Goal: Information Seeking & Learning: Learn about a topic

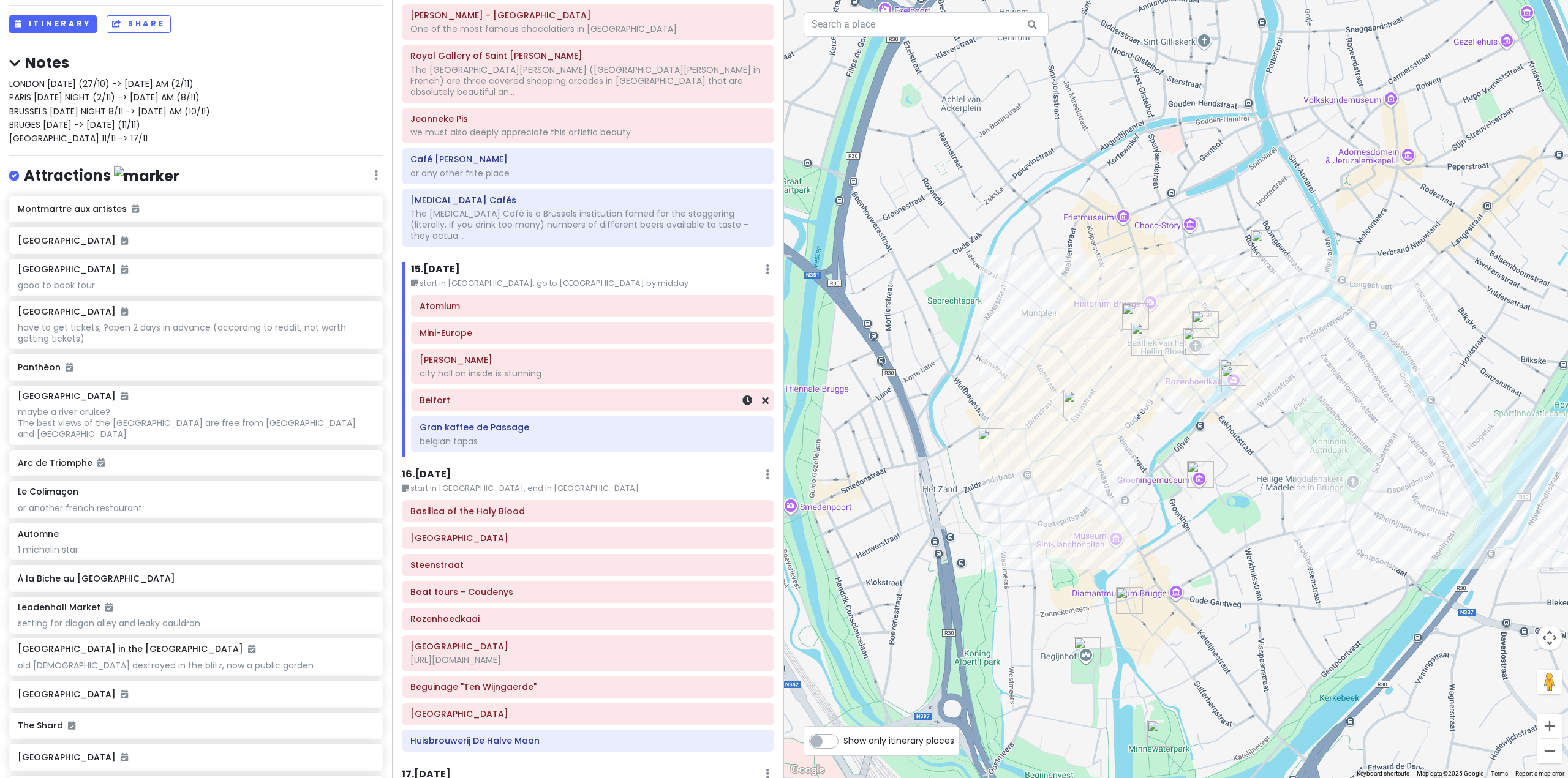
scroll to position [2694, 0]
click at [441, 473] on h6 "16 . [DATE]" at bounding box center [427, 479] width 49 height 13
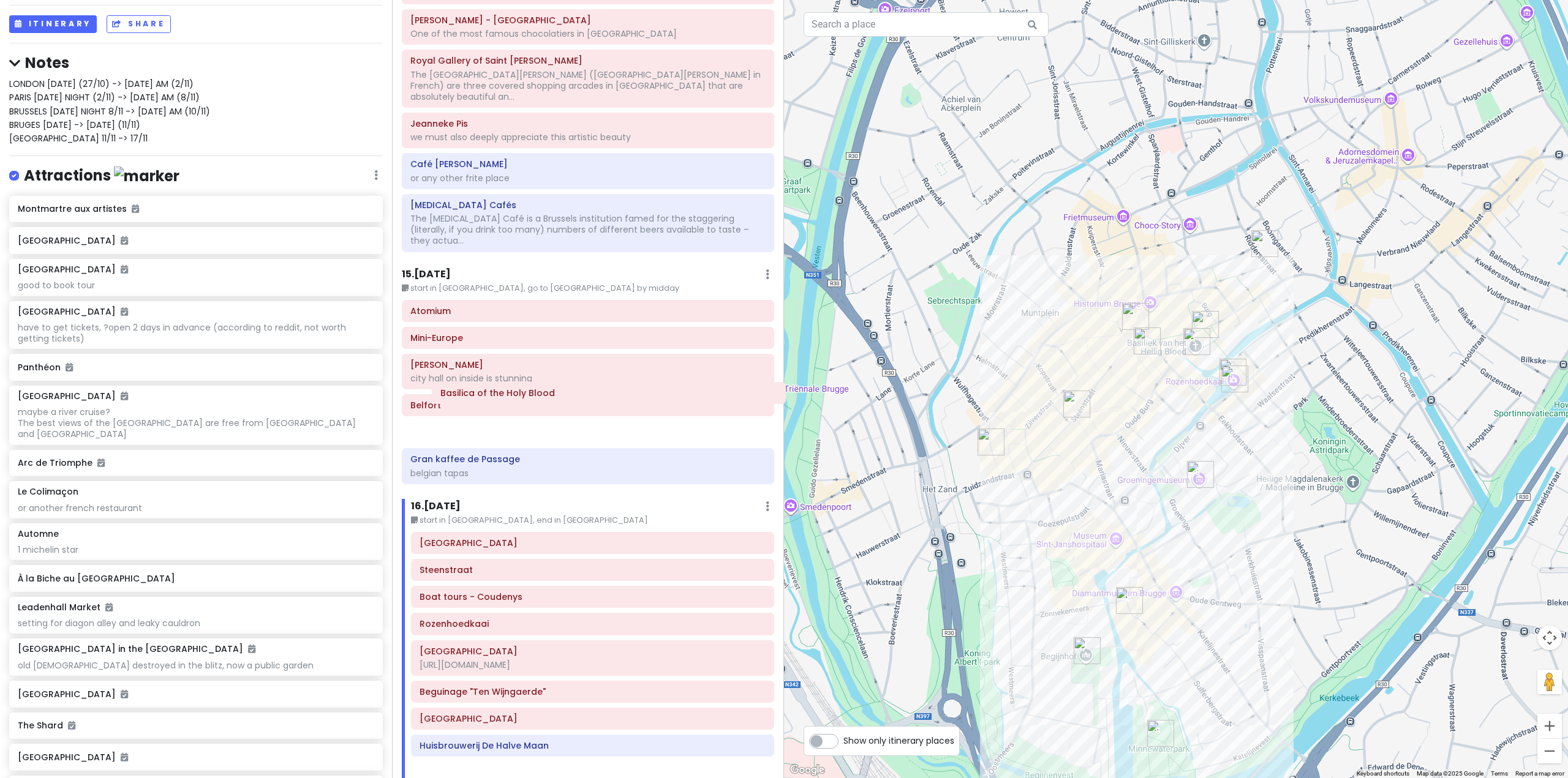
drag, startPoint x: 537, startPoint y: 479, endPoint x: 557, endPoint y: 401, distance: 80.5
click at [557, 401] on div "Itinerary × 1 . [DATE] Edit Day Notes Delete Day Fly from [GEOGRAPHIC_DATA] Dra…" at bounding box center [588, 389] width 392 height 778
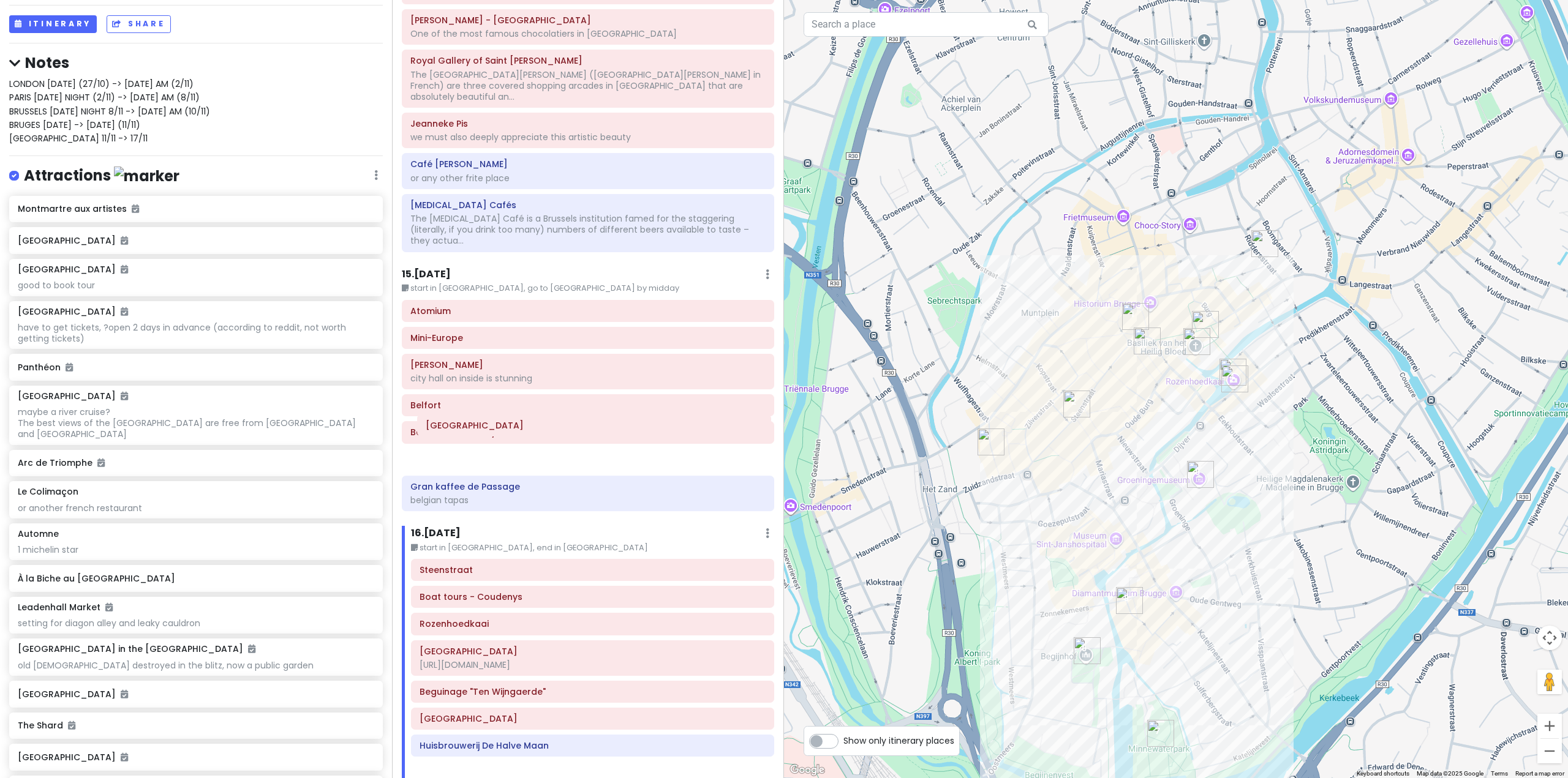
drag, startPoint x: 547, startPoint y: 458, endPoint x: 553, endPoint y: 416, distance: 42.4
click at [553, 416] on div "Itinerary × 1 . [DATE] Edit Day Notes Delete Day Fly from [GEOGRAPHIC_DATA] Dra…" at bounding box center [588, 389] width 392 height 778
click at [543, 400] on div "Atomium Mini-Europe [GEOGRAPHIC_DATA] on inside is stunning Belfort [GEOGRAPHIC…" at bounding box center [588, 409] width 391 height 216
click at [452, 220] on div "Itinerary × 1 . [DATE] Edit Day Notes Delete Day Fly from [GEOGRAPHIC_DATA] Dra…" at bounding box center [588, 389] width 392 height 778
click at [448, 269] on h6 "15 . [DATE]" at bounding box center [427, 275] width 49 height 13
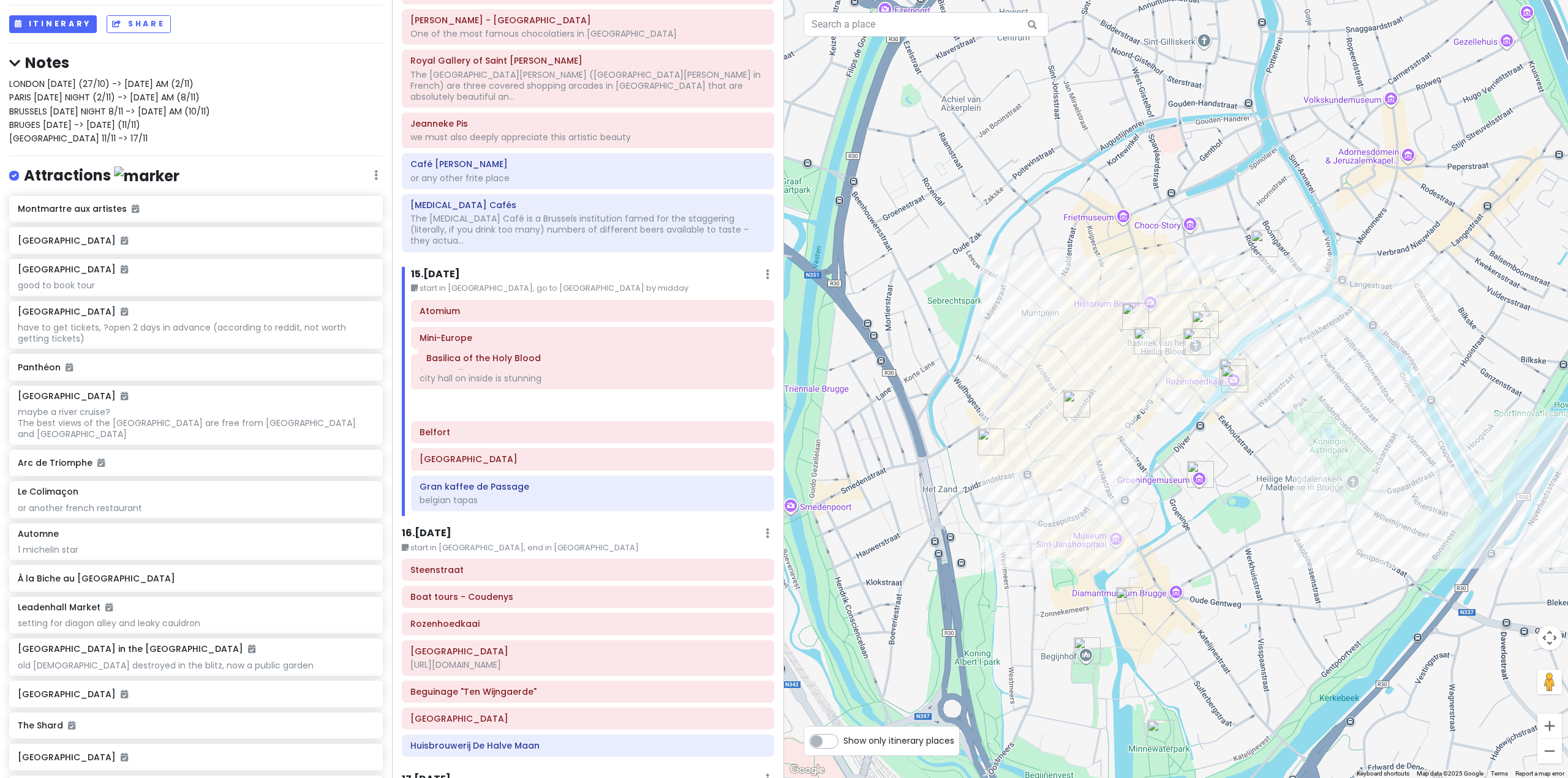
drag, startPoint x: 500, startPoint y: 390, endPoint x: 507, endPoint y: 360, distance: 30.8
click at [507, 360] on div "Atomium Mini-Europe [GEOGRAPHIC_DATA] on inside is stunning Belfort [GEOGRAPHIC…" at bounding box center [593, 409] width 382 height 216
click at [1122, 433] on div at bounding box center [1176, 389] width 784 height 778
click at [609, 564] on h6 "Steenstraat" at bounding box center [588, 570] width 356 height 11
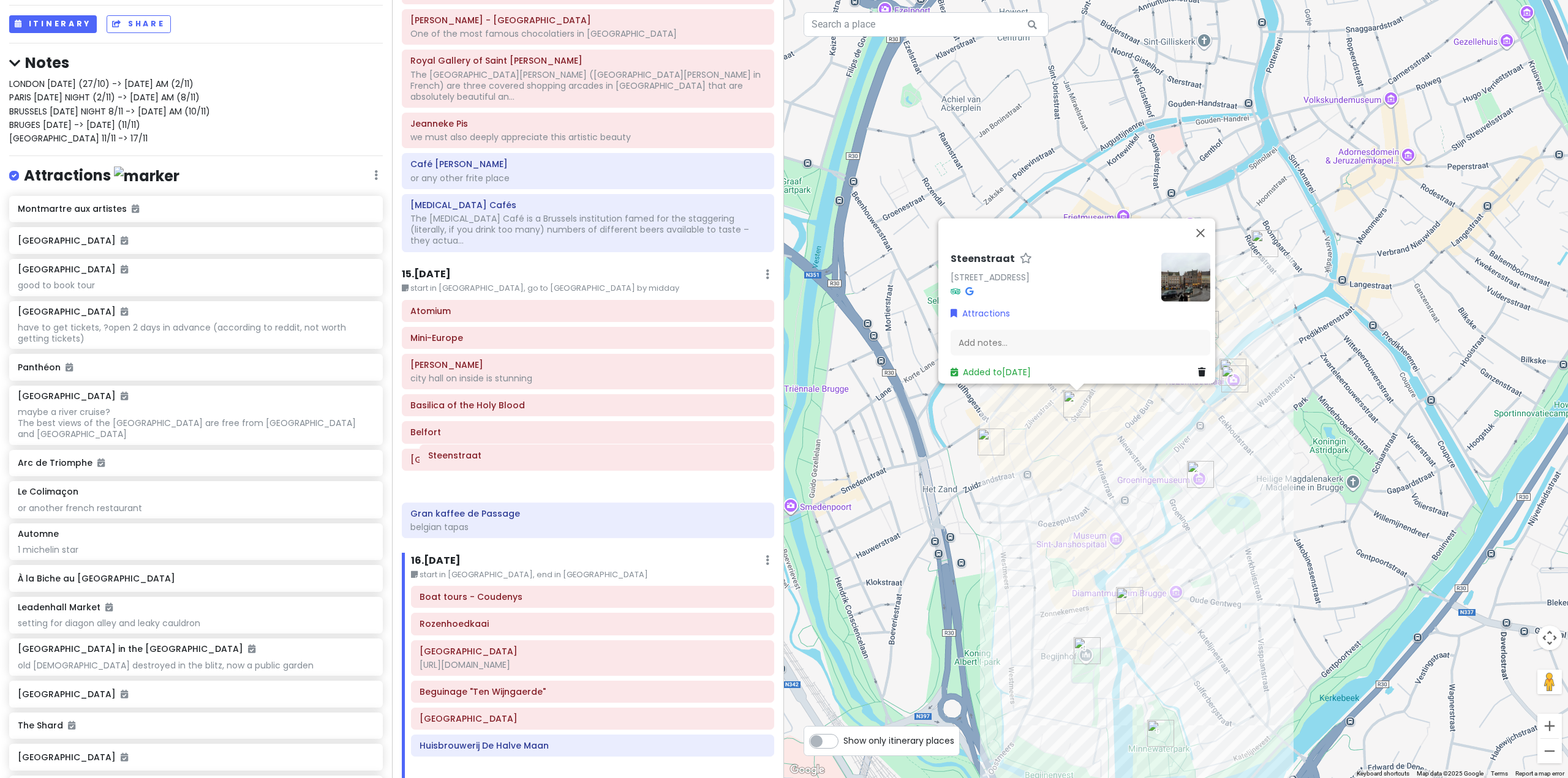
drag, startPoint x: 583, startPoint y: 527, endPoint x: 593, endPoint y: 457, distance: 70.7
click at [592, 456] on div "Itinerary × 1 . [DATE] Edit Day Notes Delete Day Fly from [GEOGRAPHIC_DATA] Dra…" at bounding box center [588, 389] width 392 height 778
click at [453, 216] on div "Itinerary × 1 . [DATE] Edit Day Notes Delete Day Fly from [GEOGRAPHIC_DATA] Dra…" at bounding box center [588, 389] width 392 height 778
click at [450, 220] on div "Itinerary × 1 . [DATE] Edit Day Notes Delete Day Fly from [GEOGRAPHIC_DATA] Dra…" at bounding box center [588, 389] width 392 height 778
click at [450, 269] on h6 "15 . [DATE]" at bounding box center [427, 275] width 49 height 13
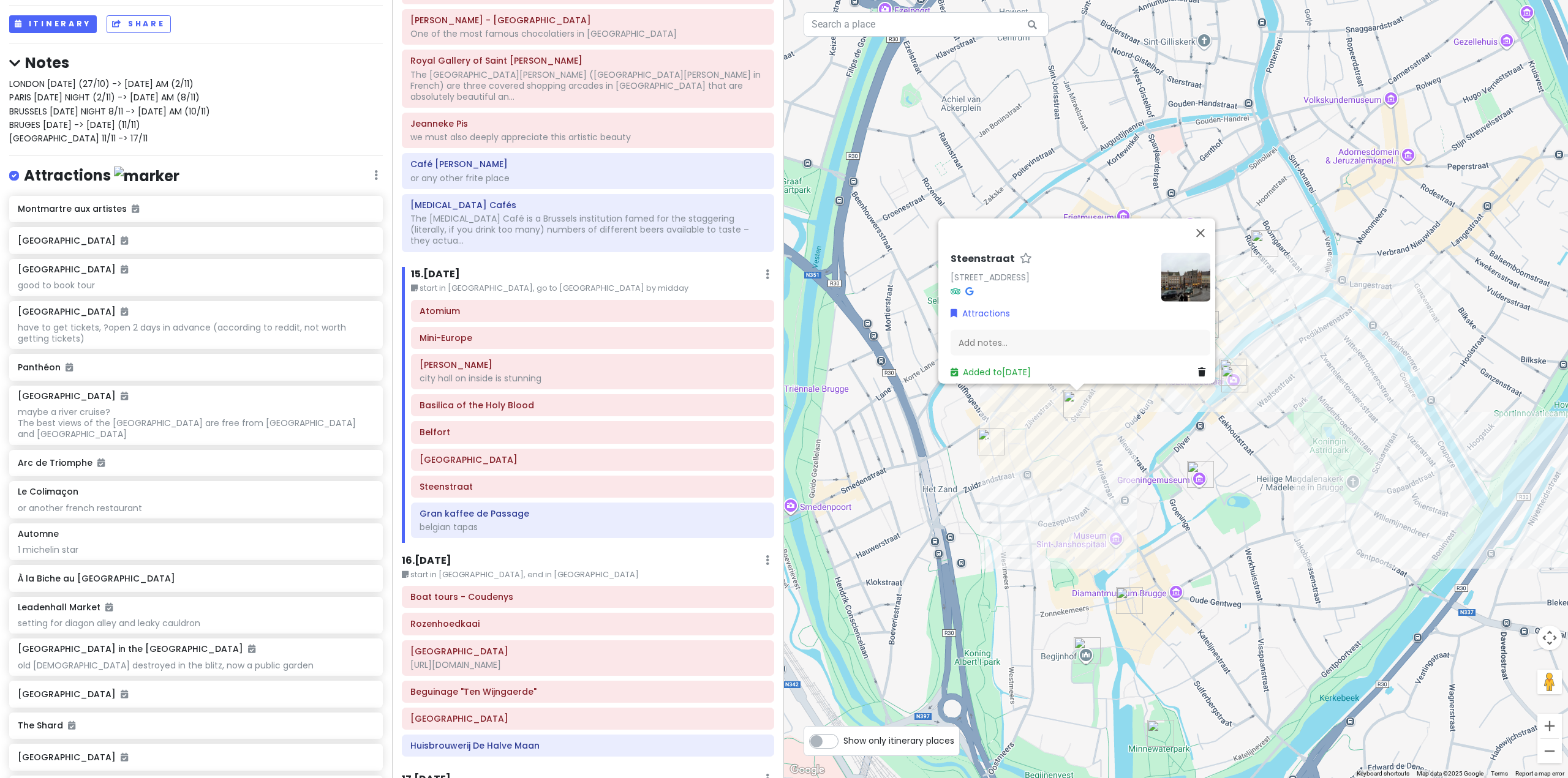
click at [1020, 554] on div "[STREET_ADDRESS] Attractions Add notes... Added to [DATE]" at bounding box center [1176, 389] width 784 height 778
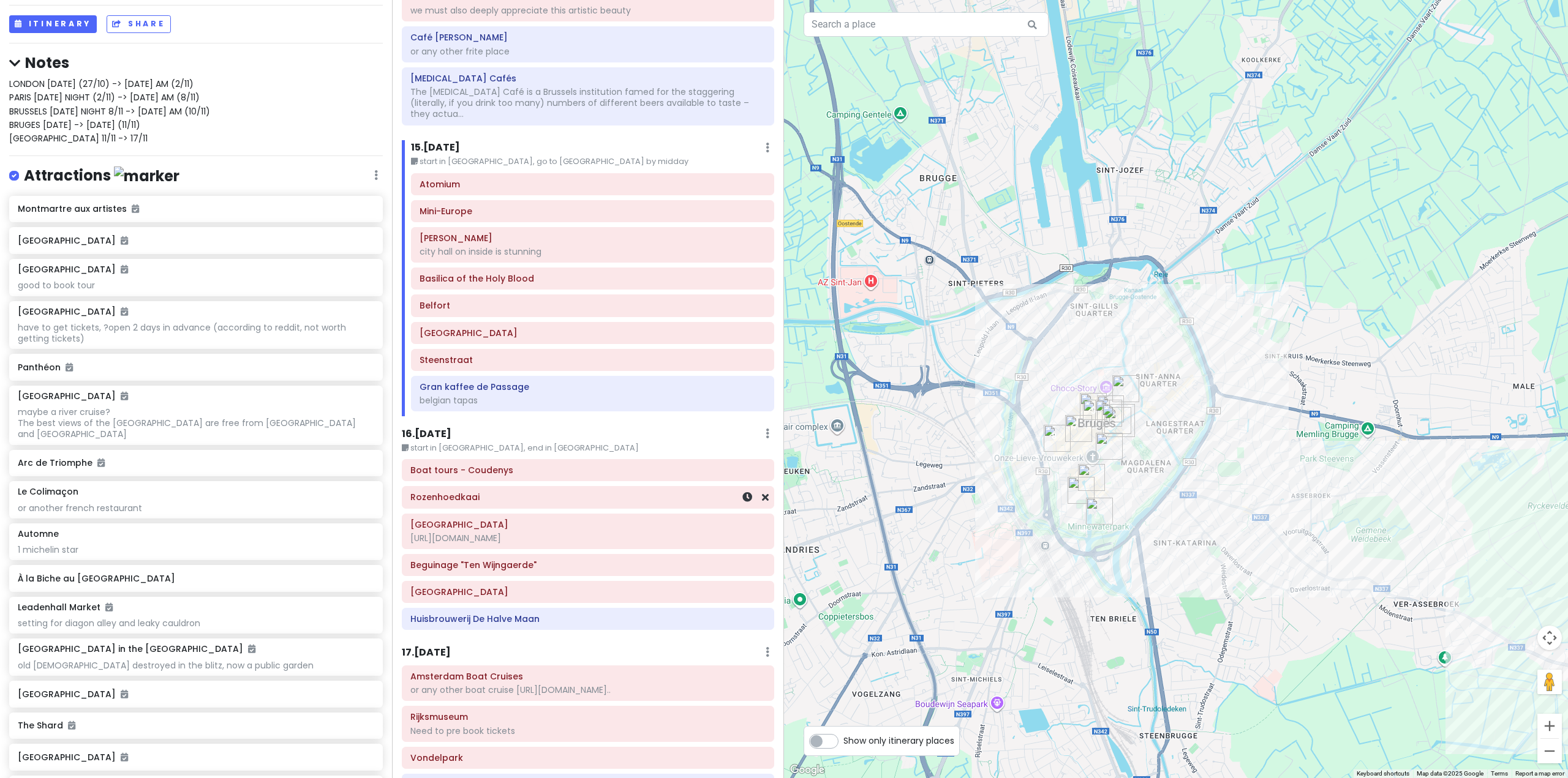
scroll to position [2816, 0]
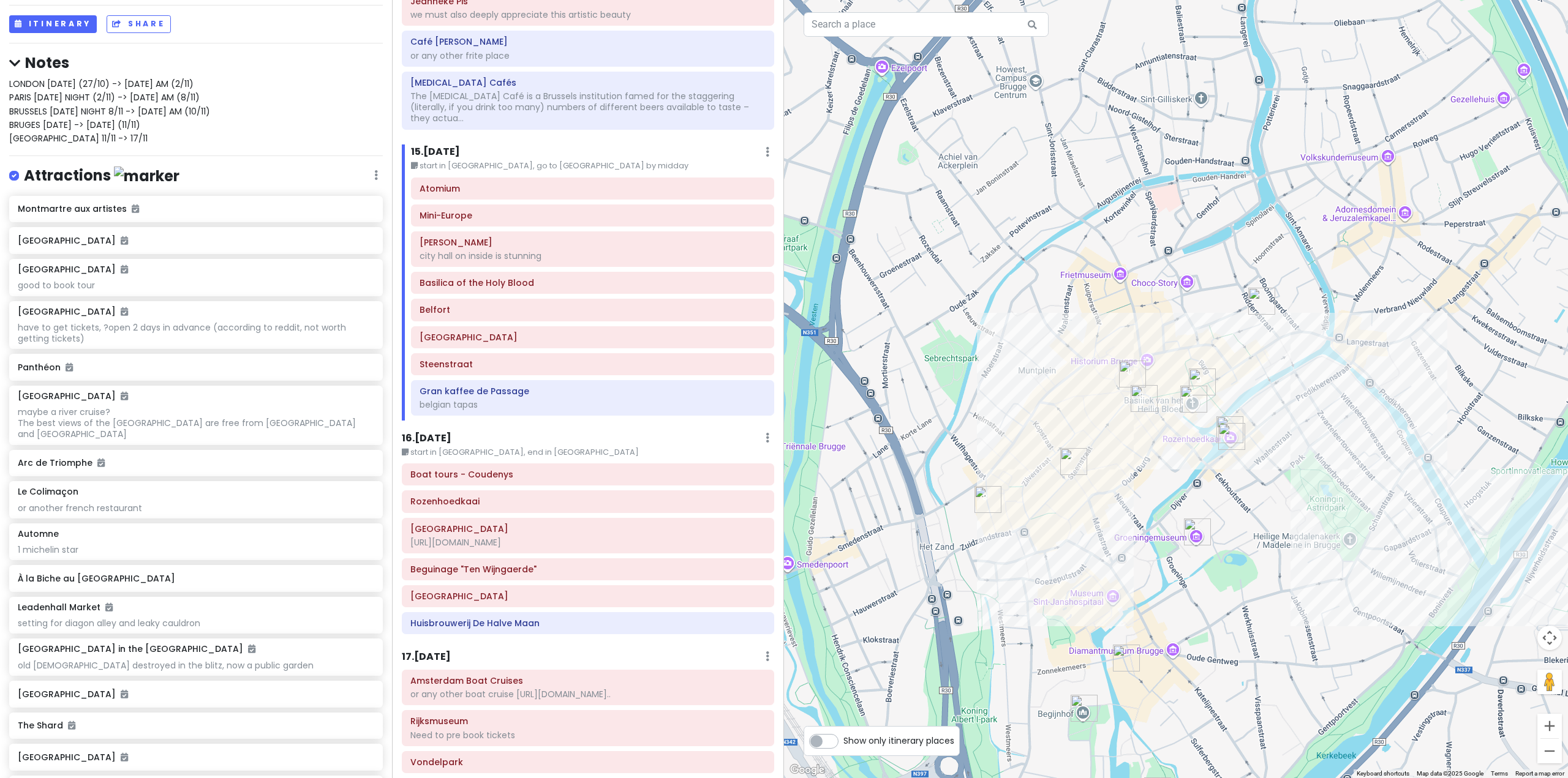
drag, startPoint x: 1104, startPoint y: 454, endPoint x: 1013, endPoint y: 430, distance: 94.1
click at [1013, 430] on div at bounding box center [1176, 389] width 784 height 778
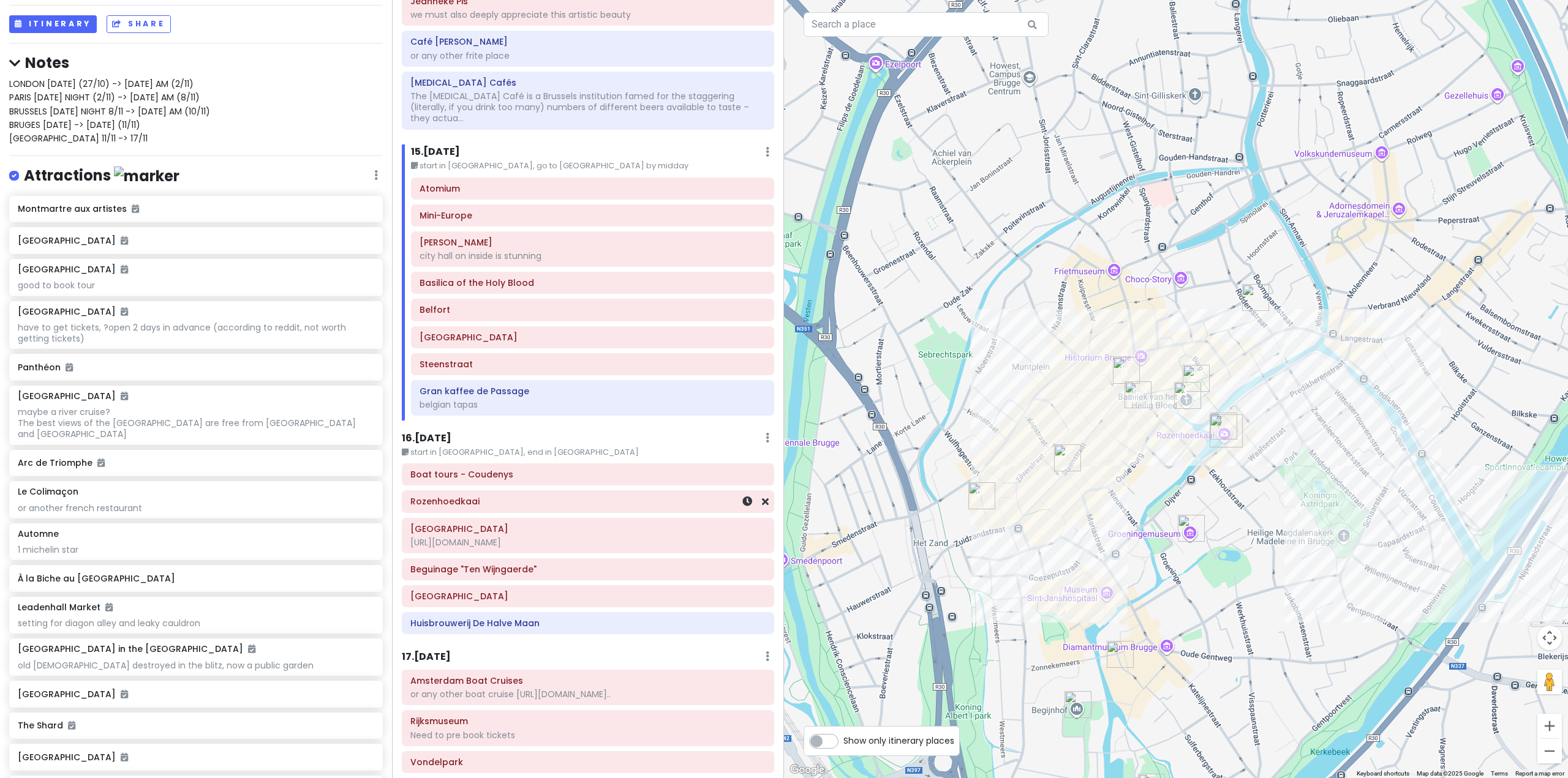
click at [584, 493] on div "Rozenhoedkaai" at bounding box center [588, 502] width 356 height 17
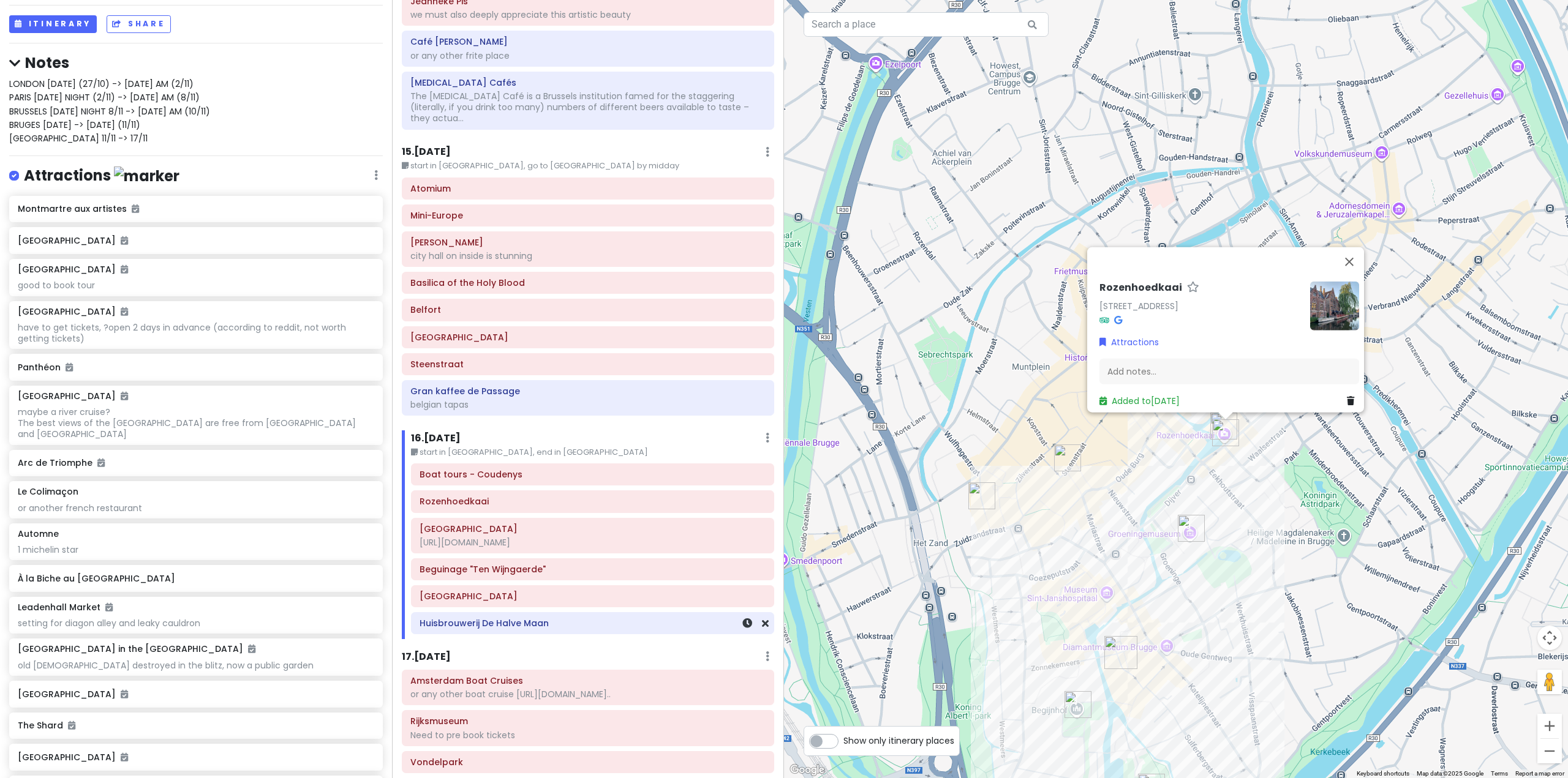
click at [535, 615] on div "Huisbrouwerij De Halve Maan" at bounding box center [593, 623] width 346 height 17
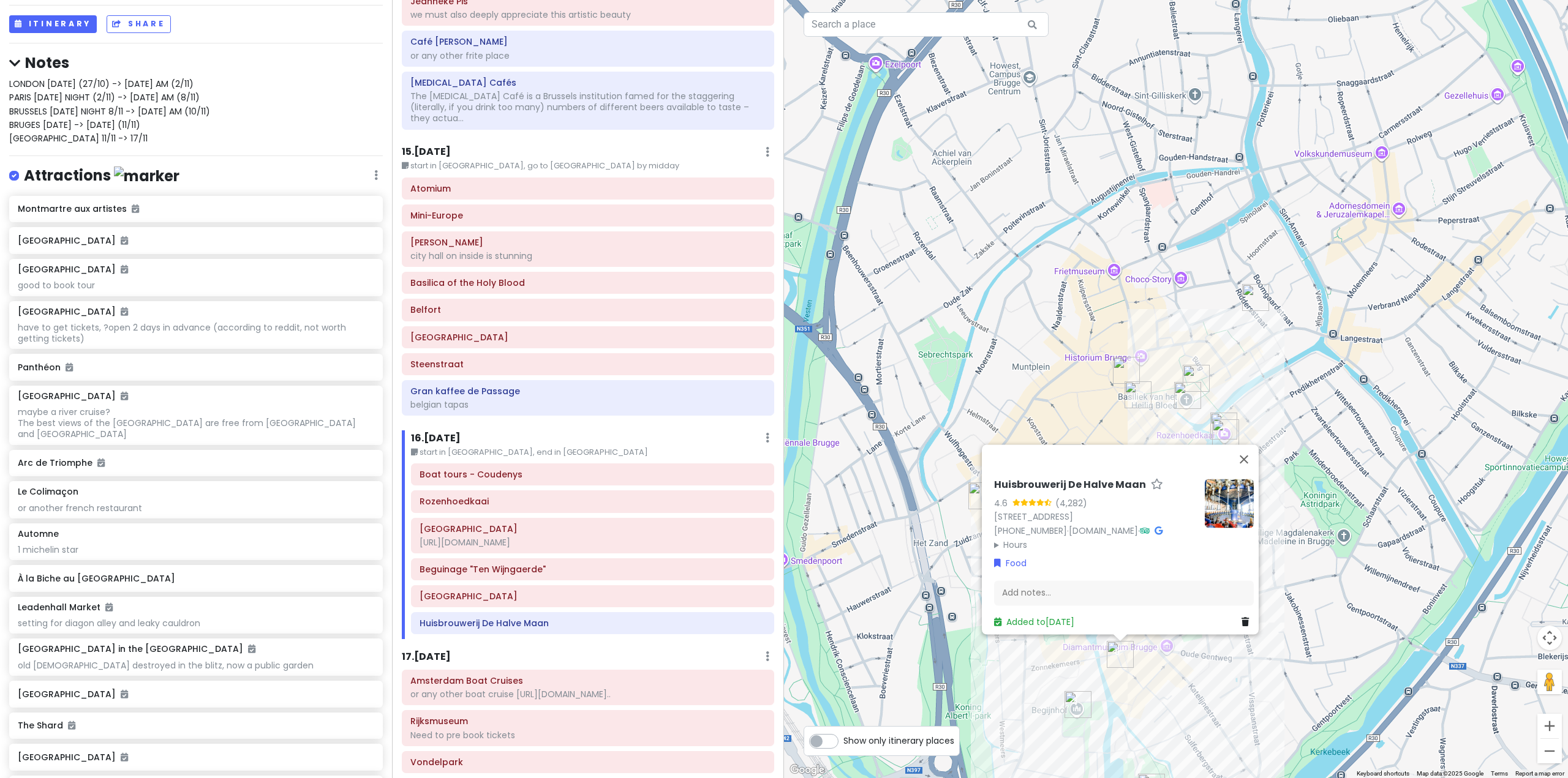
click at [895, 677] on div "Huisbrouwerij De Halve Maan 4.6 (4,282) [STREET_ADDRESS] [PHONE_NUMBER] · [DOMA…" at bounding box center [1176, 389] width 784 height 778
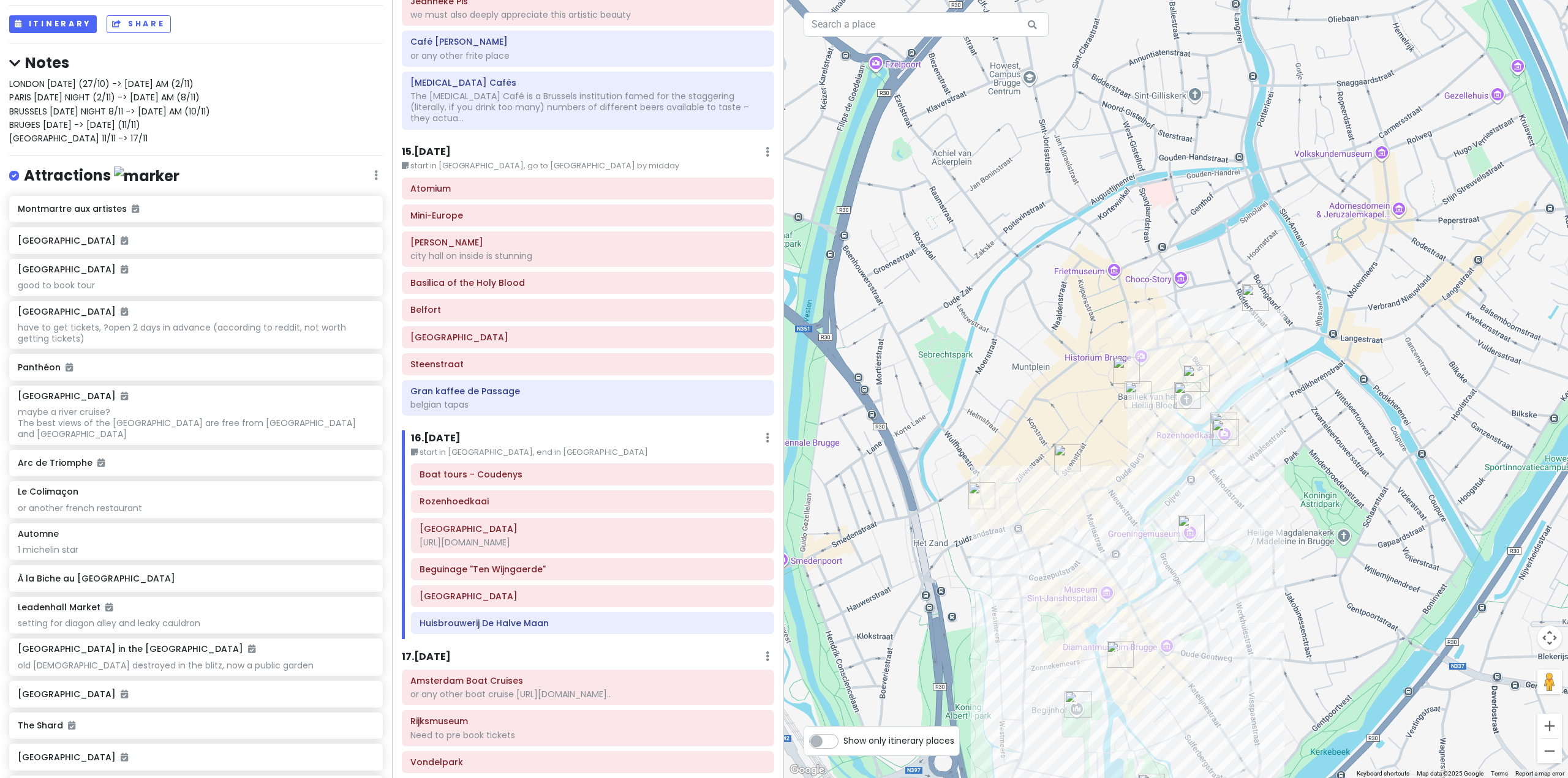
click at [557, 563] on div "Boat tours - [PERSON_NAME] [GEOGRAPHIC_DATA] [URL][DOMAIN_NAME] Beguinage "Ten …" at bounding box center [593, 551] width 382 height 175
click at [543, 590] on h6 "[GEOGRAPHIC_DATA]" at bounding box center [593, 596] width 346 height 11
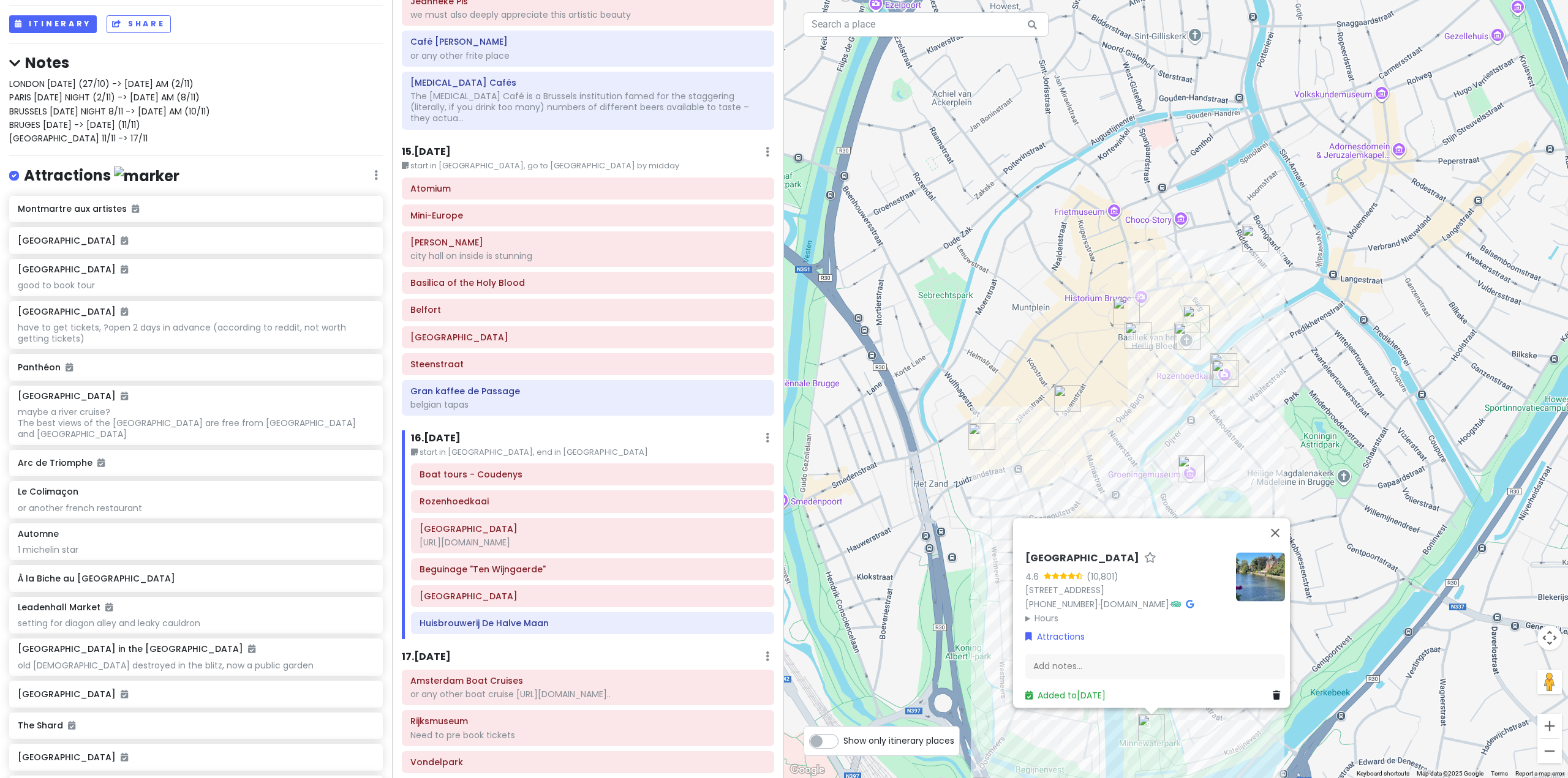
click at [899, 594] on div "[GEOGRAPHIC_DATA] 4.6 (10,801) Minnewater 1/15, 8000 [GEOGRAPHIC_DATA], [GEOGRA…" at bounding box center [1176, 389] width 784 height 778
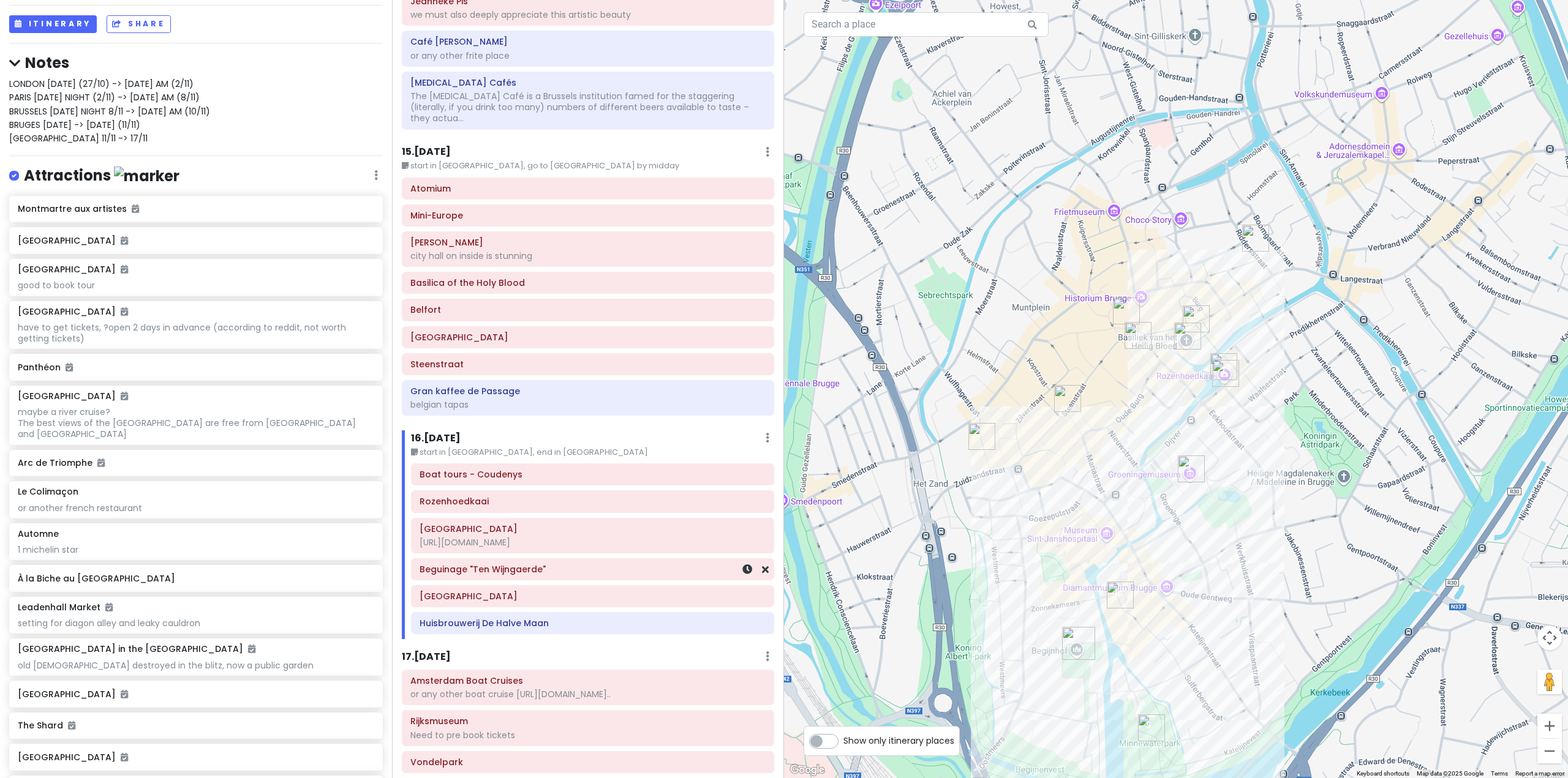
click at [628, 564] on h6 "Beguinage "Ten Wijngaerde"" at bounding box center [593, 570] width 346 height 11
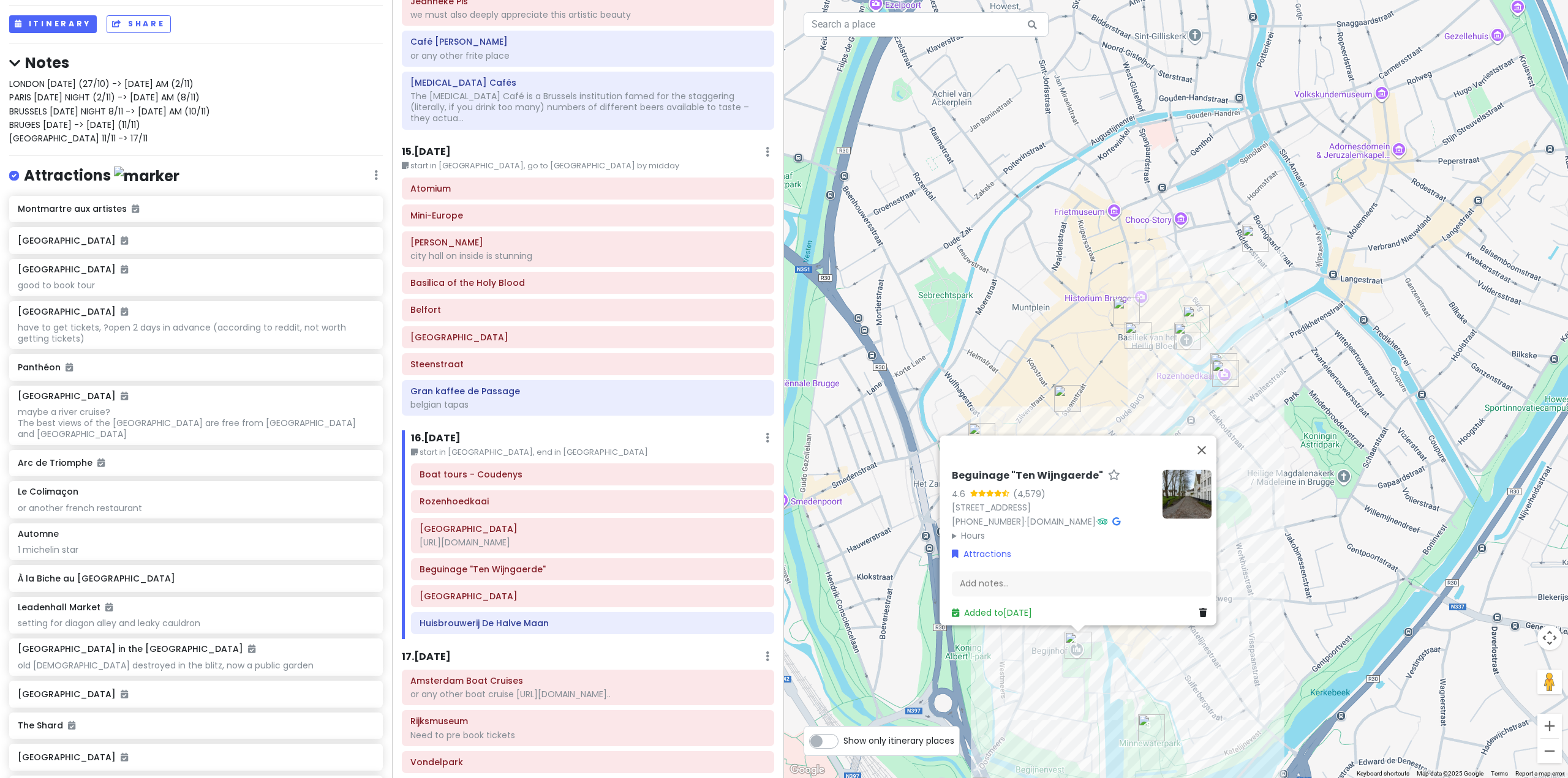
drag, startPoint x: 1039, startPoint y: 516, endPoint x: 965, endPoint y: 466, distance: 89.3
click at [965, 469] on h6 "Beguinage "Ten Wijngaerde"" at bounding box center [1028, 476] width 151 height 13
click at [1176, 548] on div "Attractions" at bounding box center [1082, 554] width 259 height 13
click at [675, 430] on div "16 . [DATE] Edit Day Notes Delete Day" at bounding box center [592, 440] width 363 height 21
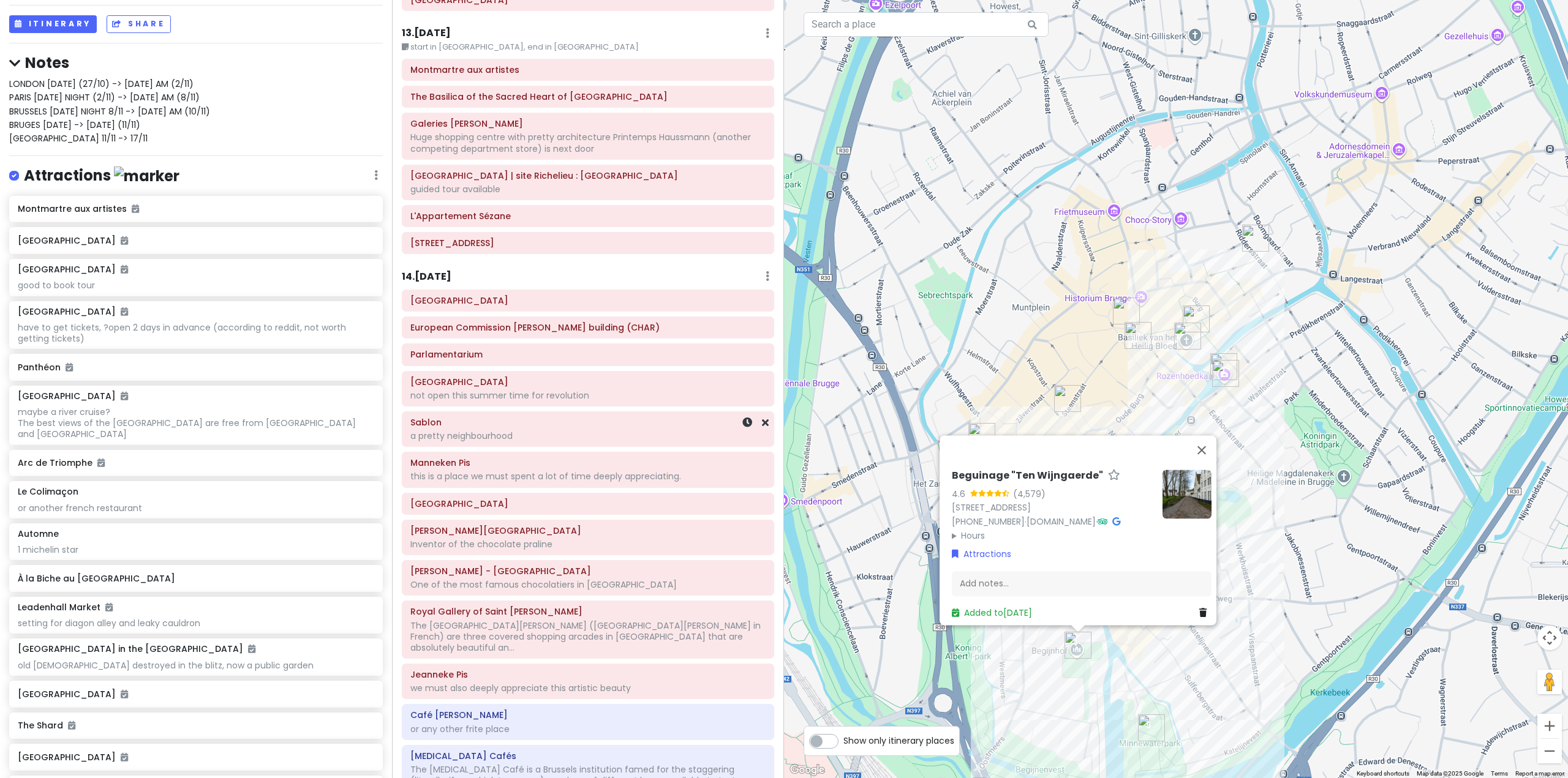
scroll to position [1898, 0]
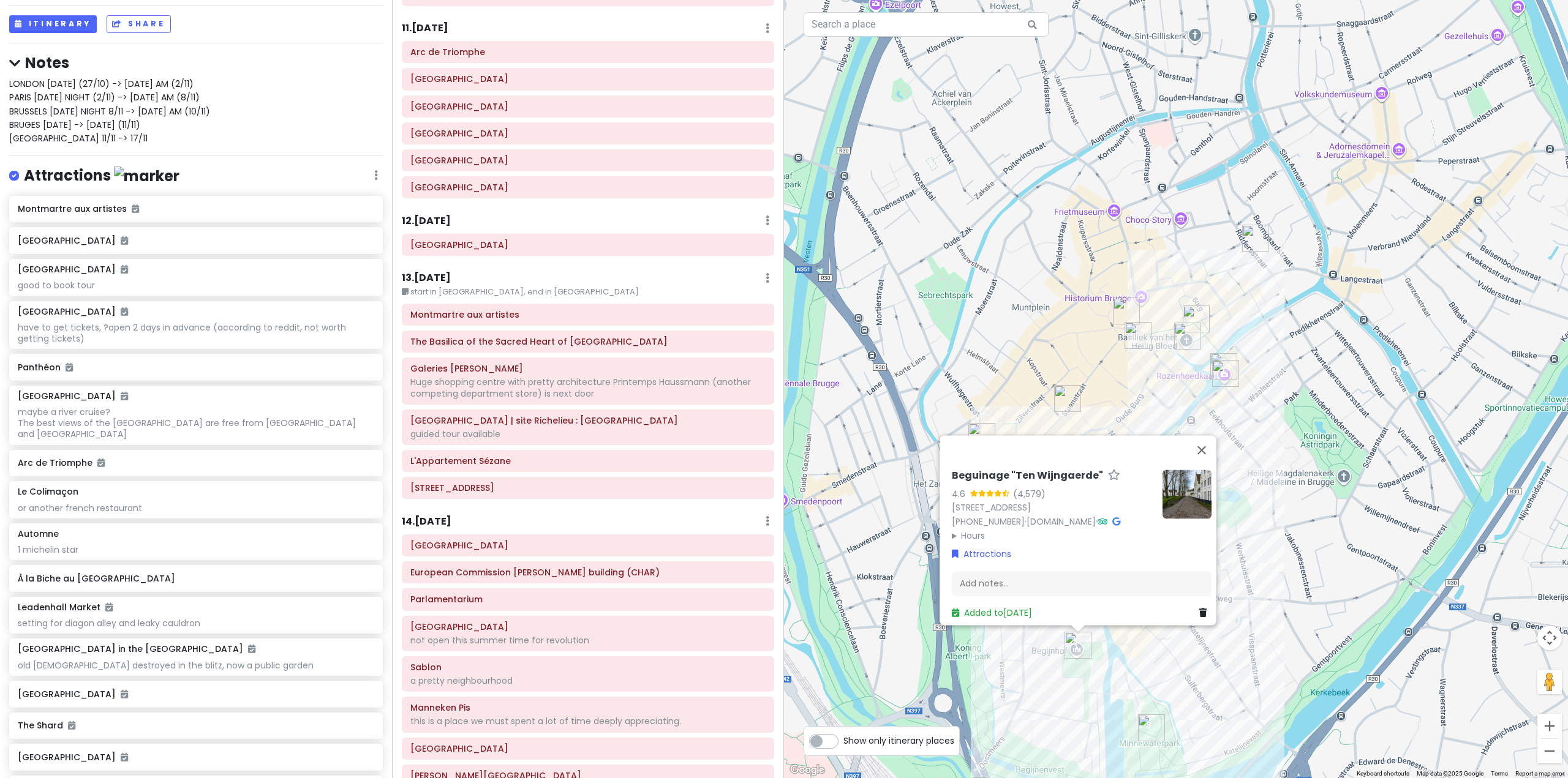
click at [587, 271] on div "13 . [DATE] Edit Day Notes Delete Day" at bounding box center [588, 281] width 372 height 21
click at [597, 482] on div "Montmartre aux artistes The [GEOGRAPHIC_DATA] [PERSON_NAME][GEOGRAPHIC_DATA] wi…" at bounding box center [588, 404] width 391 height 201
click at [676, 428] on div "guided tour available" at bounding box center [588, 434] width 356 height 11
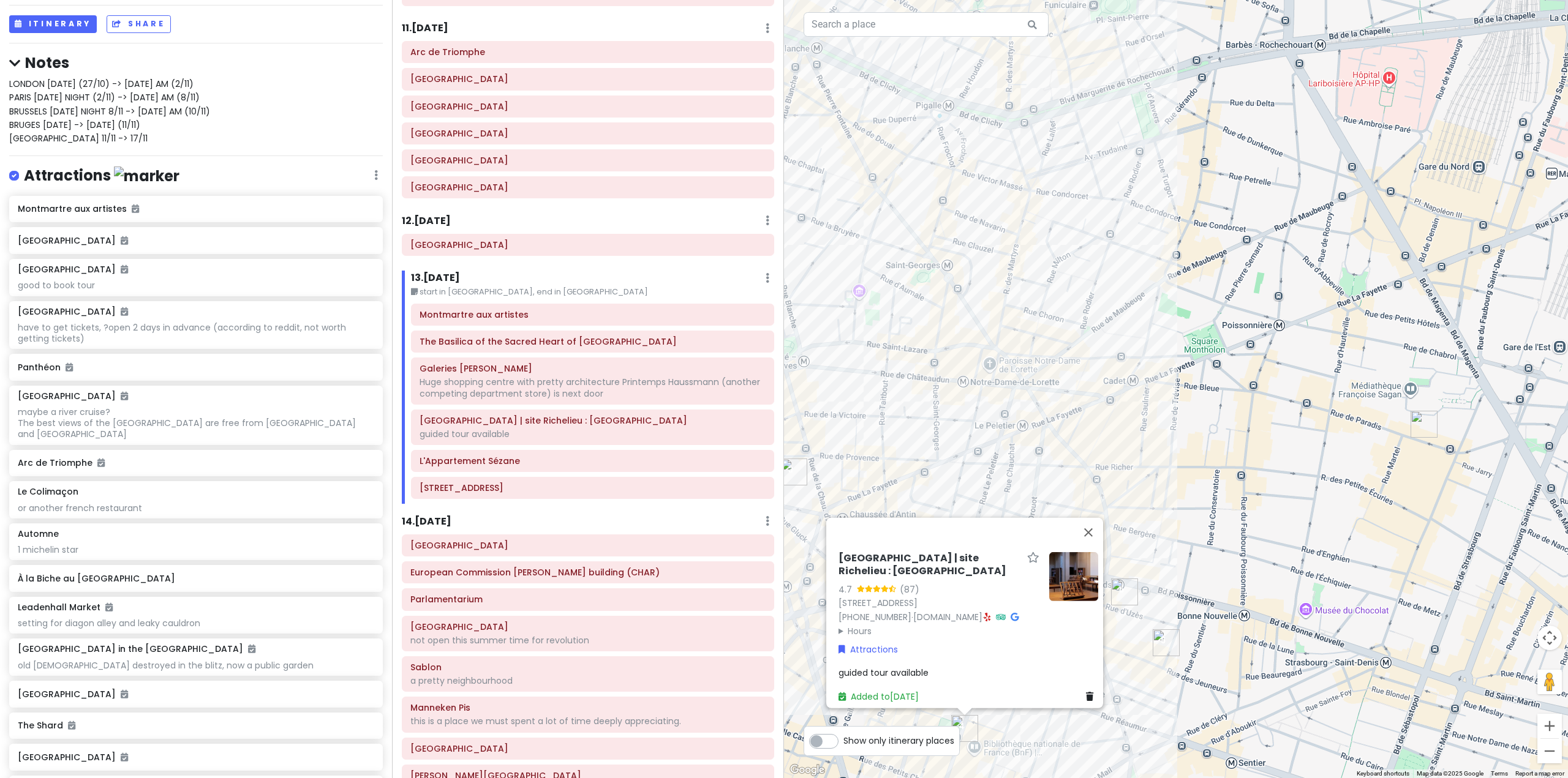
click at [1057, 395] on div "[GEOGRAPHIC_DATA] | site Richelieu : [GEOGRAPHIC_DATA] 4.7 (87) [STREET_ADDRESS…" at bounding box center [1176, 389] width 784 height 778
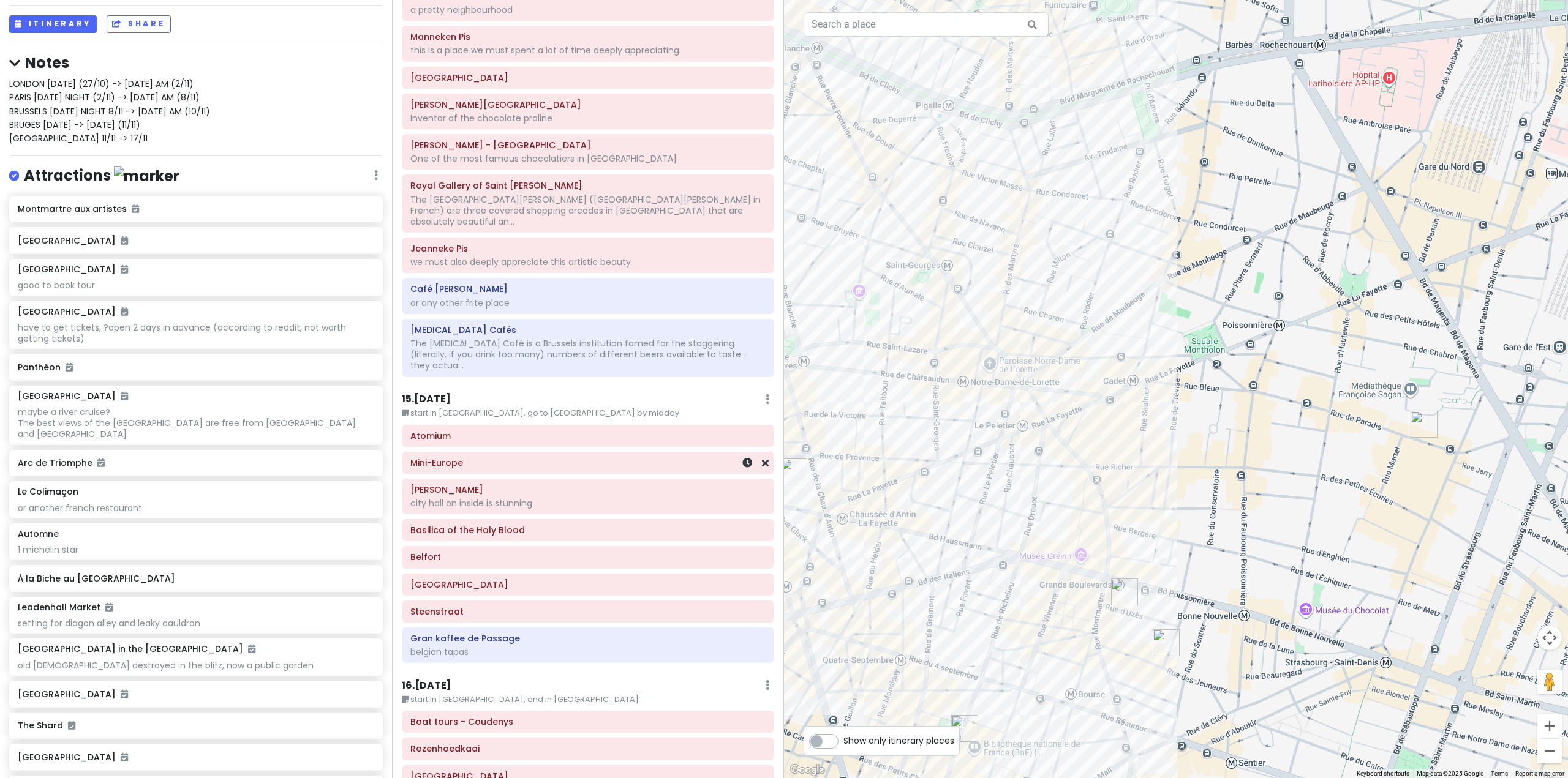
scroll to position [2572, 0]
